Goal: Information Seeking & Learning: Learn about a topic

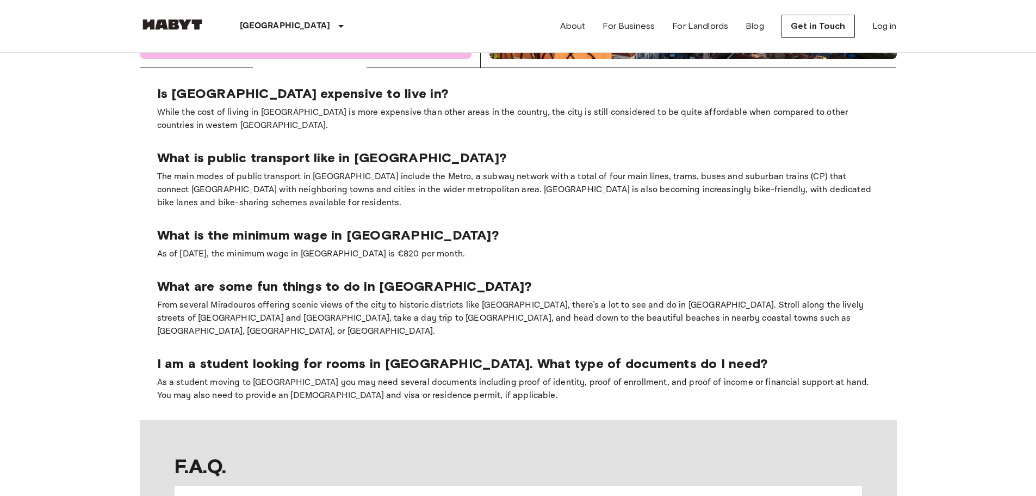
scroll to position [871, 0]
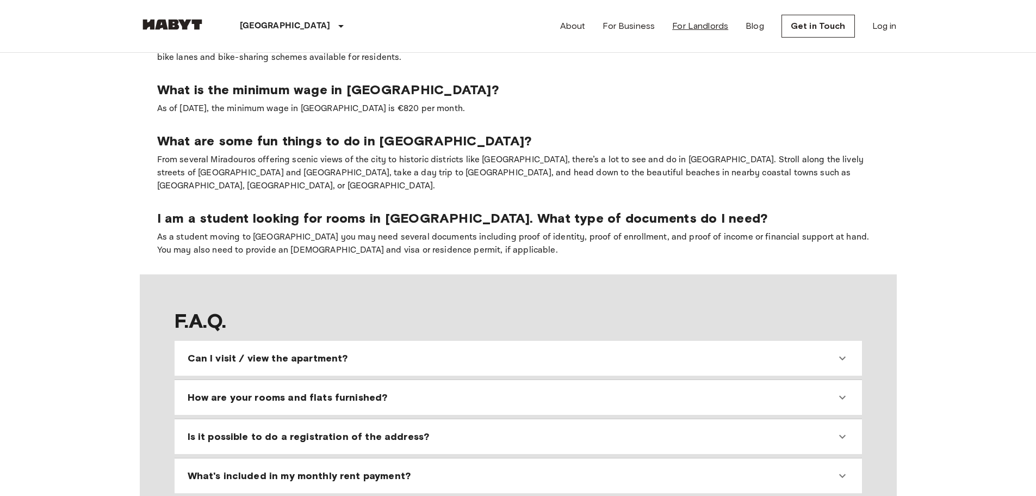
click at [699, 26] on link "For Landlords" at bounding box center [700, 26] width 56 height 13
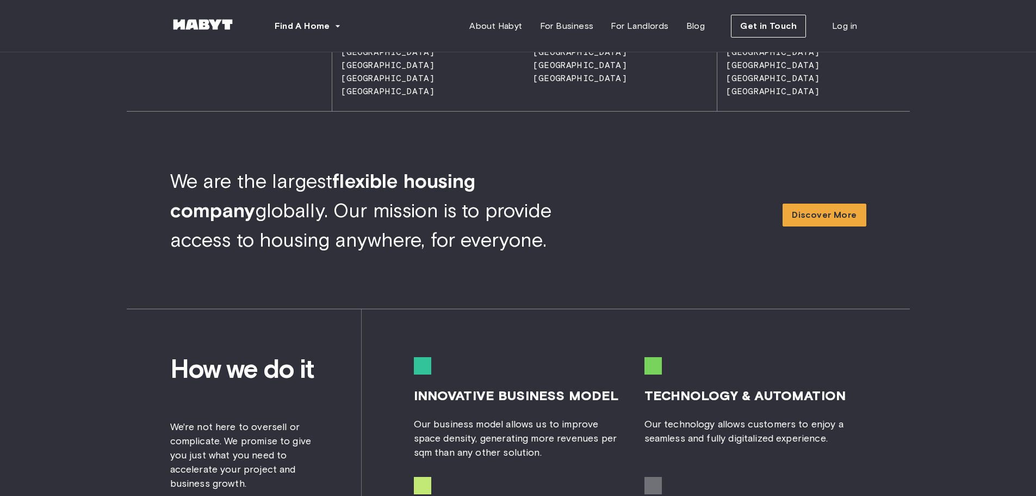
scroll to position [1034, 0]
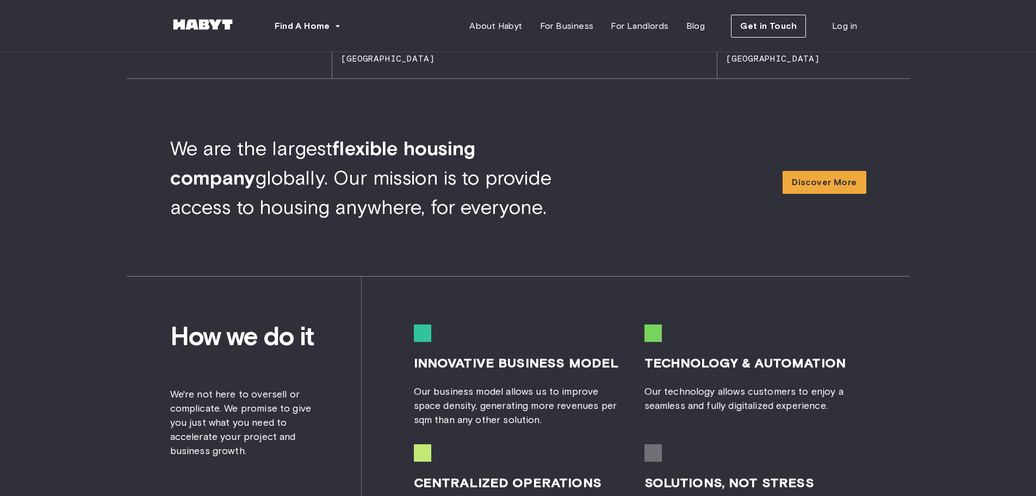
click at [816, 365] on span "technology & automation" at bounding box center [745, 363] width 201 height 16
click at [174, 203] on span "We are the largest flexible housing company globally. Our mission is to provide…" at bounding box center [360, 177] width 381 height 83
click at [276, 229] on div "We are the largest flexible housing company globally. Our mission is to provide…" at bounding box center [518, 177] width 783 height 198
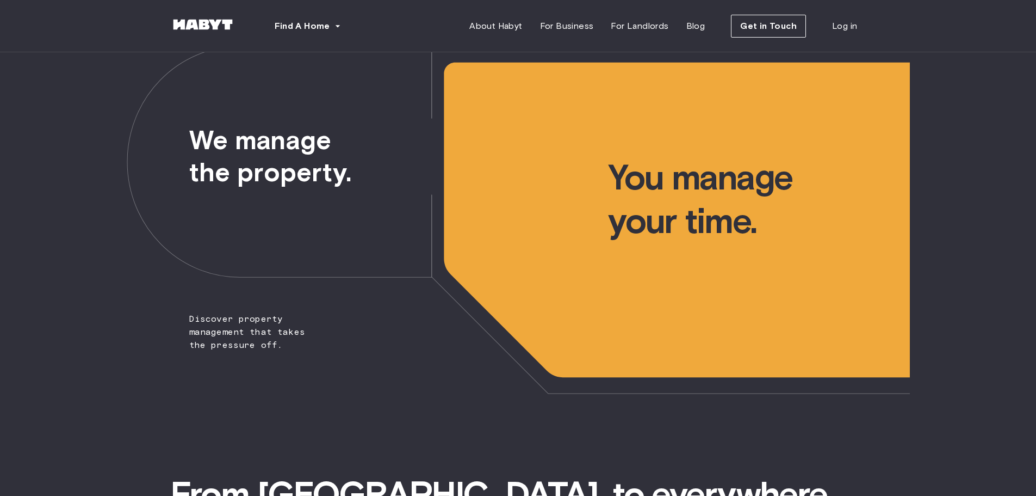
scroll to position [0, 0]
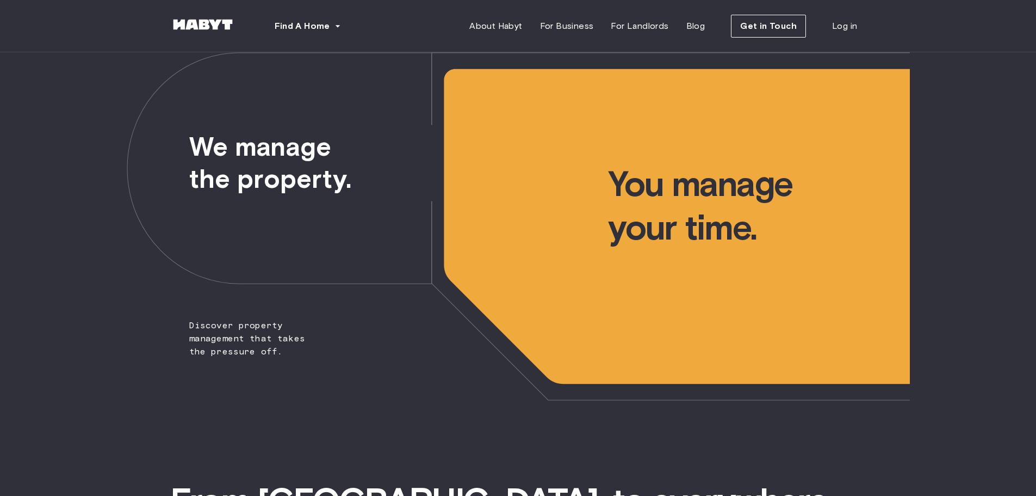
drag, startPoint x: 978, startPoint y: 96, endPoint x: 967, endPoint y: 88, distance: 13.7
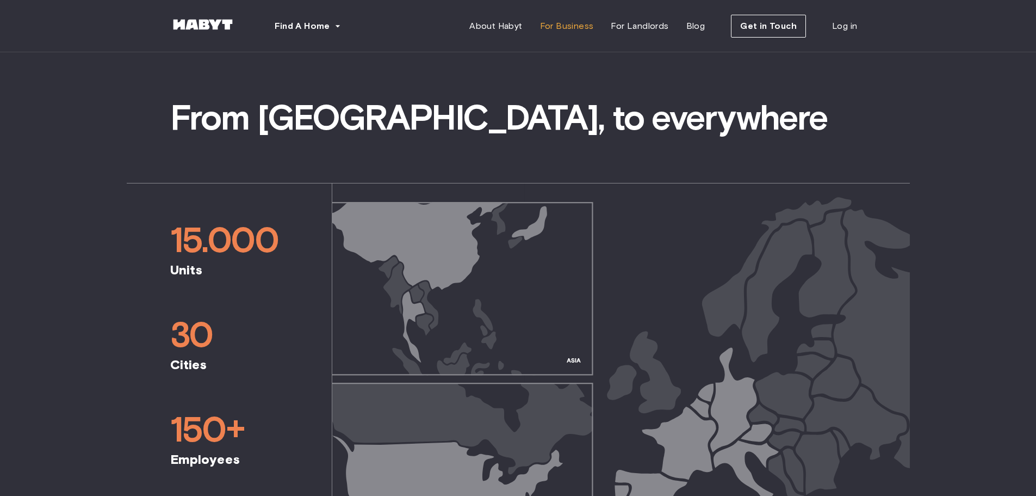
scroll to position [435, 0]
